Goal: Information Seeking & Learning: Learn about a topic

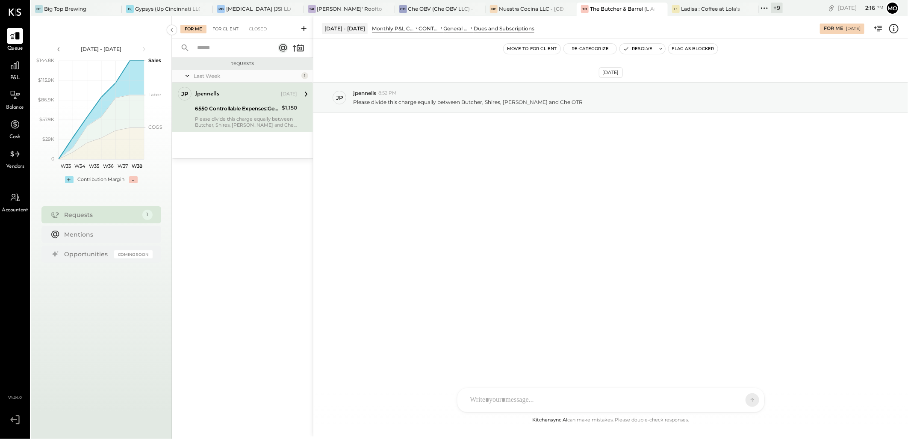
click at [225, 29] on div "For Client" at bounding box center [225, 29] width 35 height 9
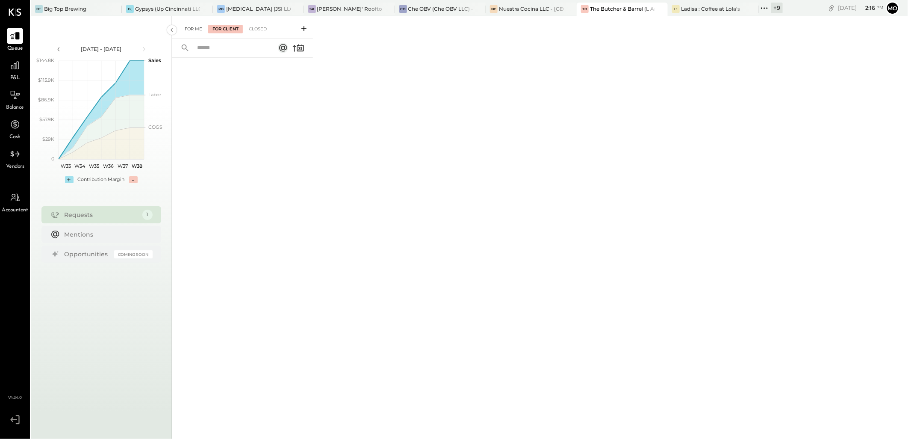
click at [186, 27] on div "For Me" at bounding box center [193, 29] width 26 height 9
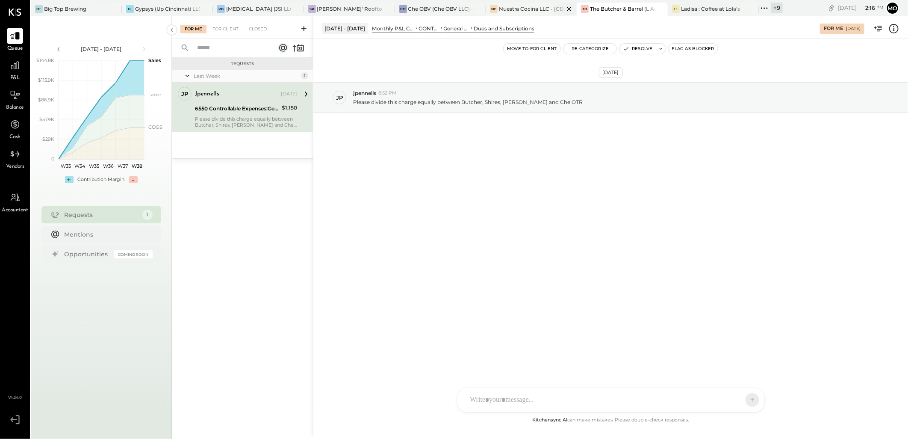
click at [519, 9] on div "Nuestra Cocina LLC - [GEOGRAPHIC_DATA]" at bounding box center [531, 8] width 65 height 7
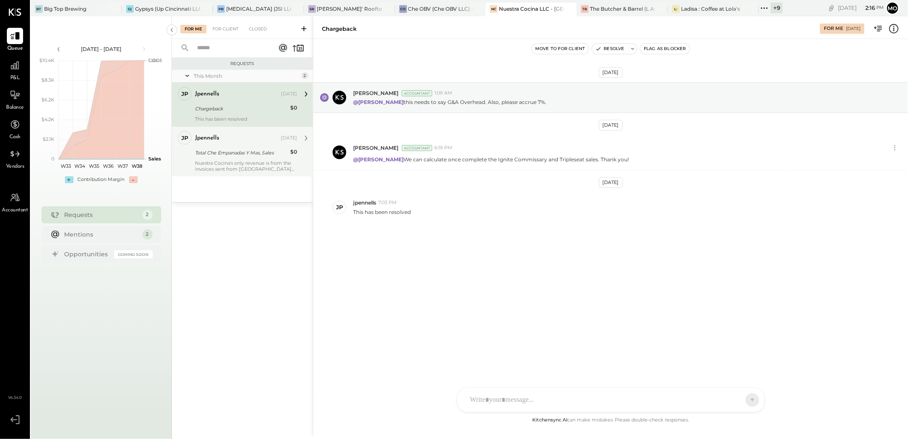
click at [233, 165] on div "Nuestra Cocina's only revenue is from the invoices sent from [GEOGRAPHIC_DATA] …" at bounding box center [246, 166] width 102 height 12
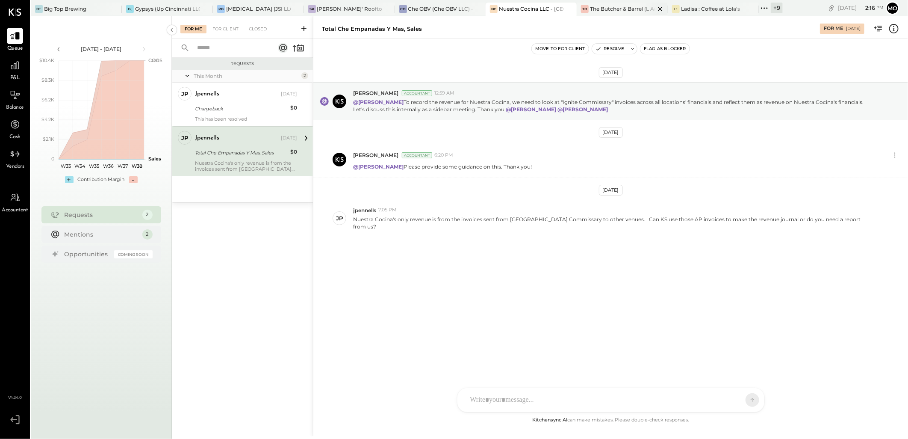
click at [606, 6] on div "The Butcher & Barrel (L Argento LLC) - [GEOGRAPHIC_DATA]" at bounding box center [622, 8] width 65 height 7
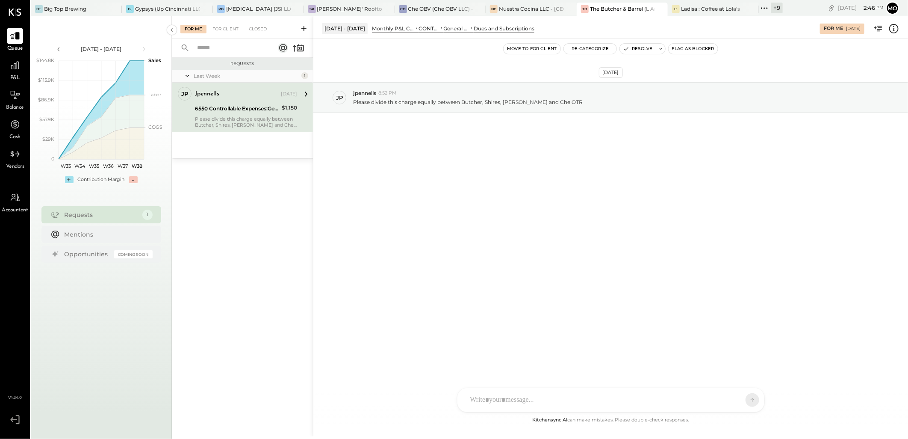
click at [490, 398] on div at bounding box center [603, 399] width 275 height 19
click at [621, 93] on div "jpennells 8:52 PM" at bounding box center [627, 92] width 548 height 7
click at [493, 381] on div at bounding box center [611, 363] width 290 height 34
click at [741, 399] on icon at bounding box center [745, 399] width 8 height 9
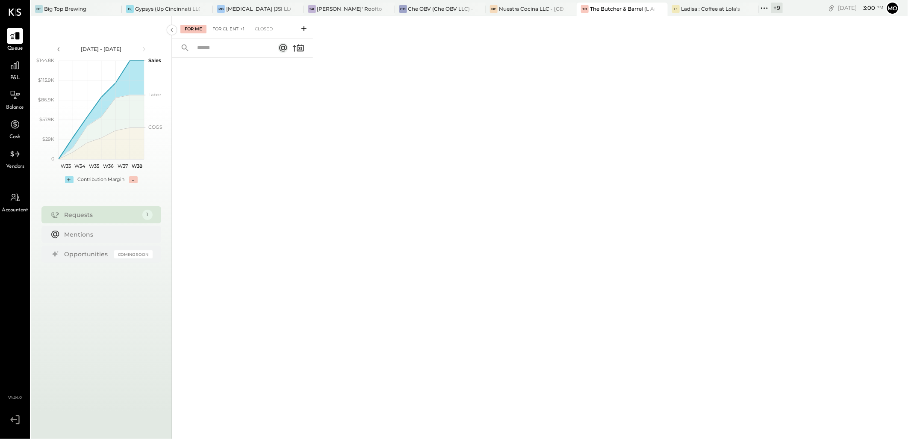
click at [235, 27] on div "For Client +1" at bounding box center [228, 29] width 41 height 9
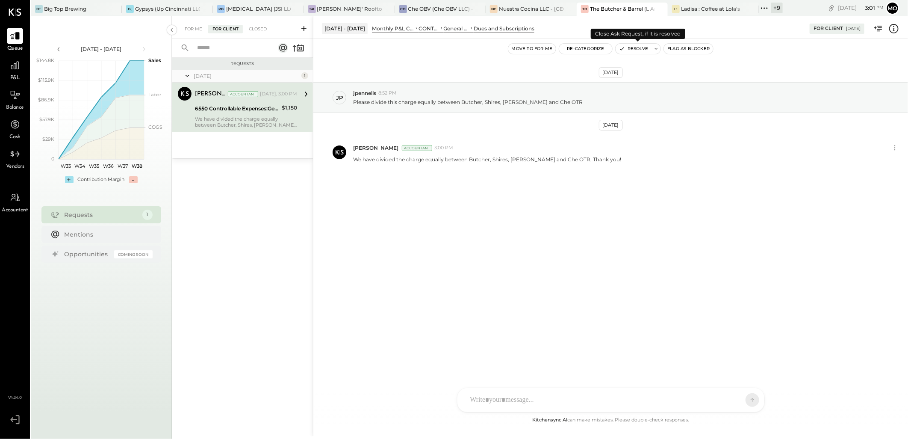
click at [633, 49] on button "Resolve" at bounding box center [634, 49] width 36 height 10
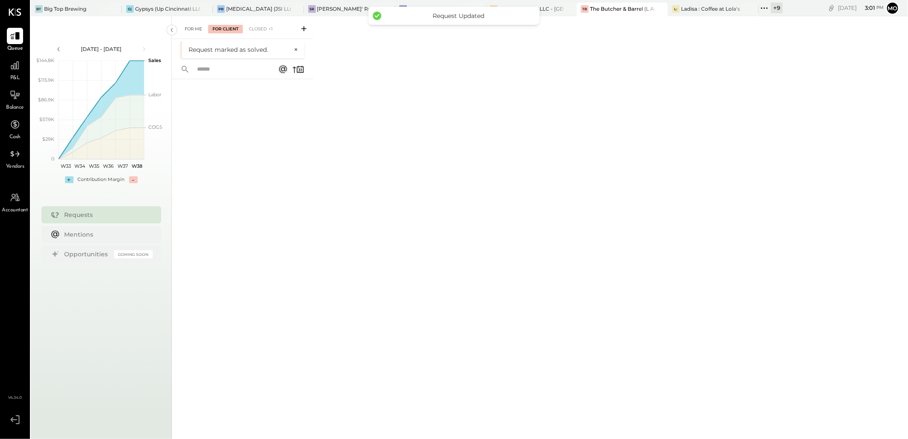
click at [198, 30] on div "For Me" at bounding box center [193, 29] width 26 height 9
click at [65, 13] on div "BT Big Top Brewing" at bounding box center [76, 10] width 91 height 14
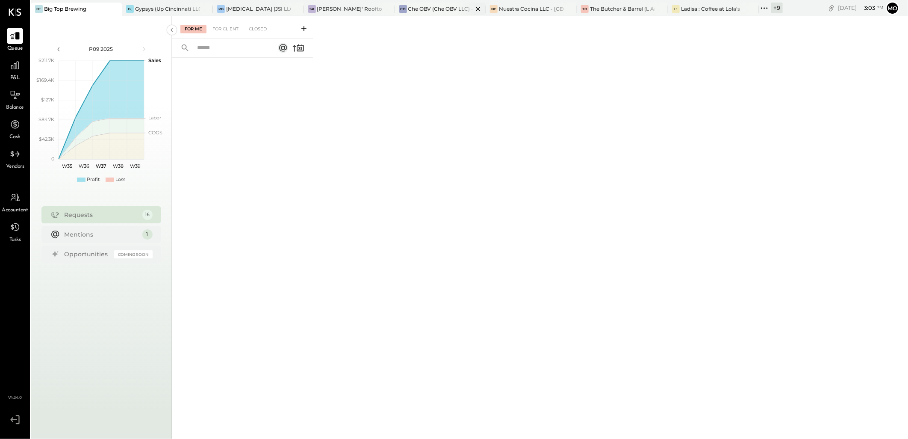
click at [437, 9] on div "Che OBV (Che OBV LLC) - Ignite" at bounding box center [440, 8] width 65 height 7
click at [355, 14] on div "SR [PERSON_NAME]' Rooftop - Ignite" at bounding box center [349, 10] width 91 height 14
click at [59, 14] on div "BT Big Top Brewing" at bounding box center [76, 10] width 91 height 14
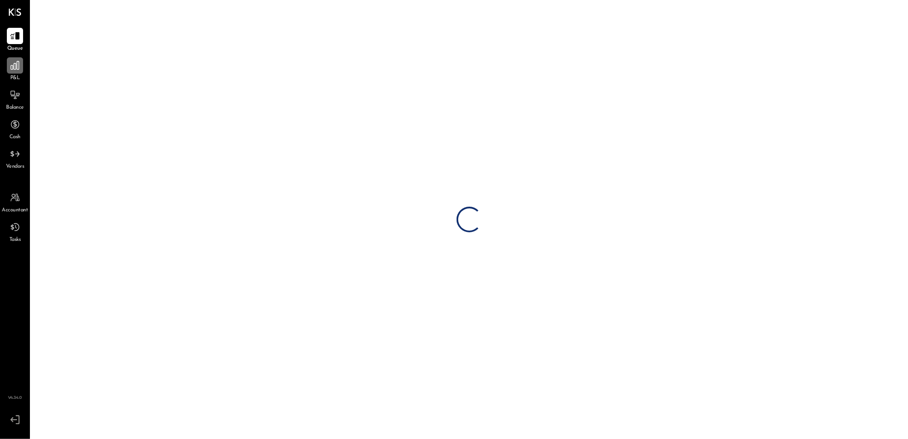
click at [18, 65] on icon at bounding box center [14, 65] width 11 height 11
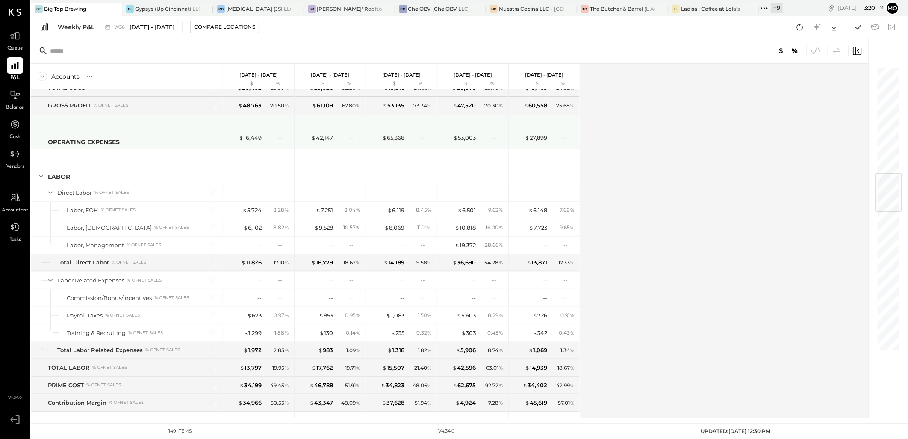
scroll to position [998, 0]
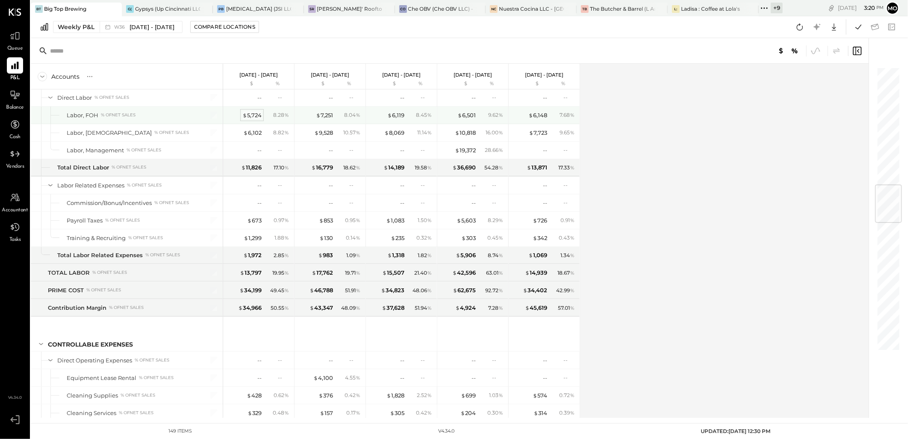
click at [247, 117] on div "$ 5,724" at bounding box center [251, 115] width 19 height 8
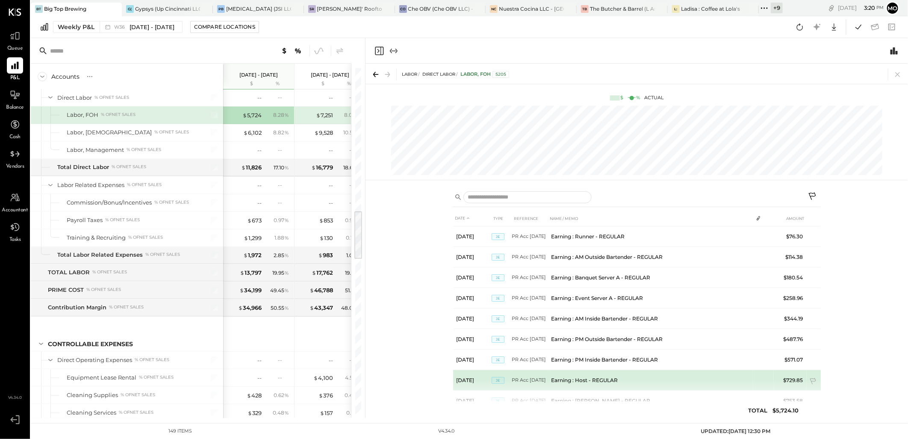
scroll to position [44, 0]
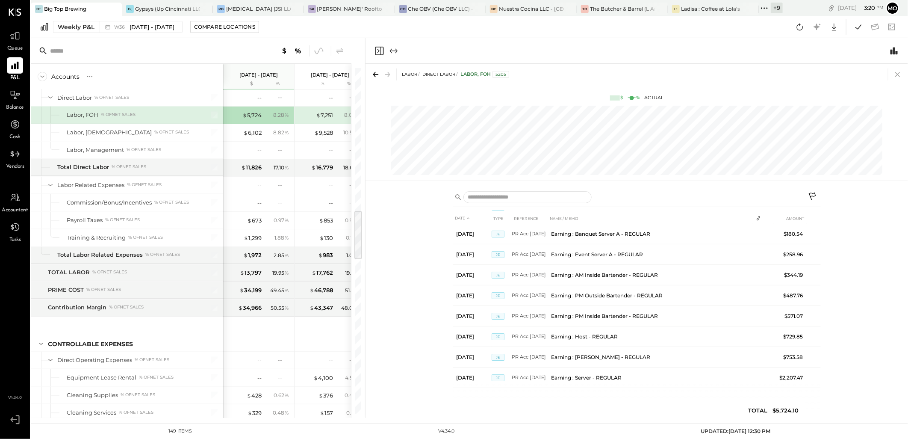
click at [899, 73] on icon at bounding box center [898, 74] width 12 height 12
